Goal: Navigation & Orientation: Find specific page/section

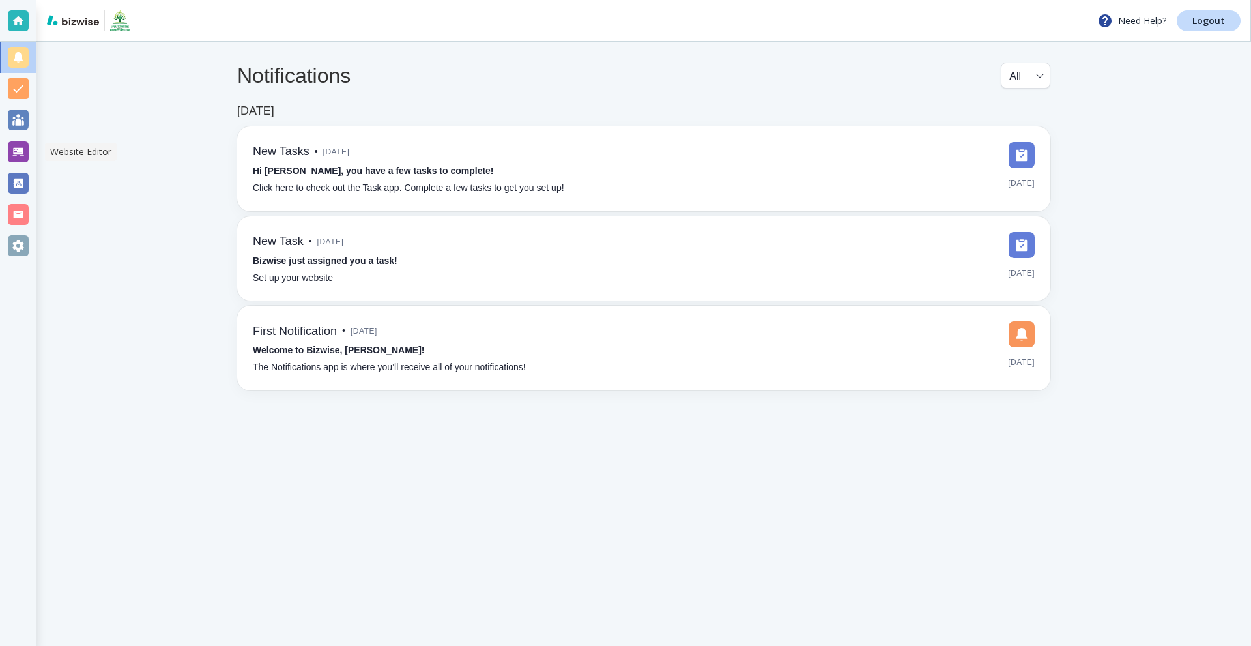
click at [10, 150] on div at bounding box center [18, 151] width 21 height 21
